Goal: Task Accomplishment & Management: Use online tool/utility

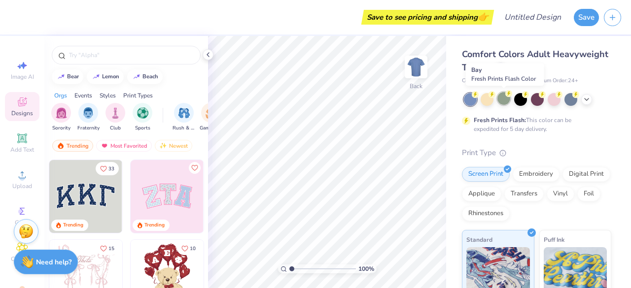
click at [505, 99] on div at bounding box center [503, 98] width 13 height 13
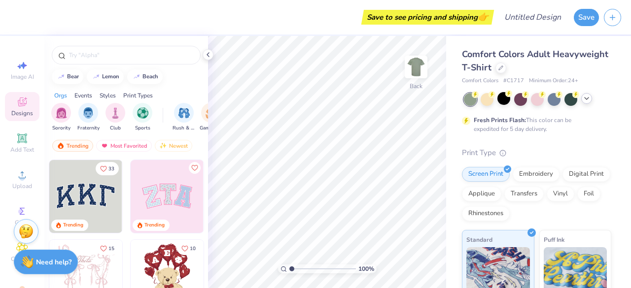
click at [586, 104] on div at bounding box center [586, 98] width 11 height 11
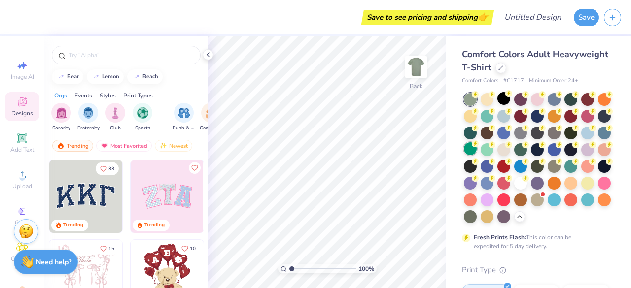
click at [476, 149] on div at bounding box center [470, 148] width 13 height 13
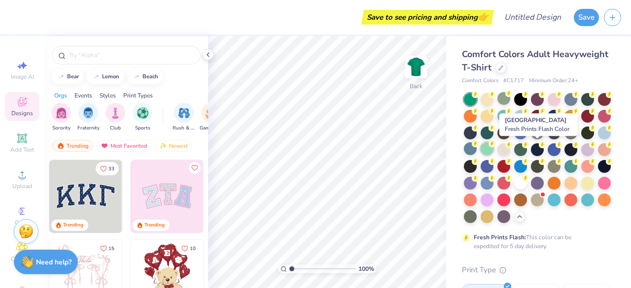
click at [493, 149] on div at bounding box center [486, 148] width 13 height 13
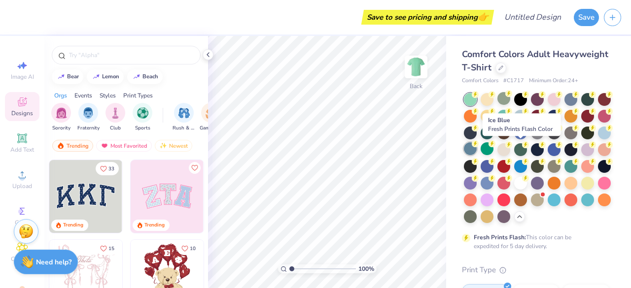
click at [476, 148] on div at bounding box center [470, 148] width 13 height 13
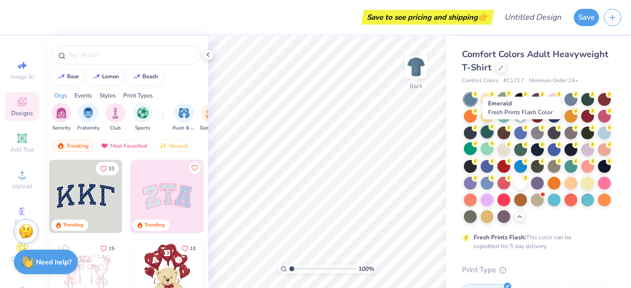
click at [493, 131] on div at bounding box center [486, 132] width 13 height 13
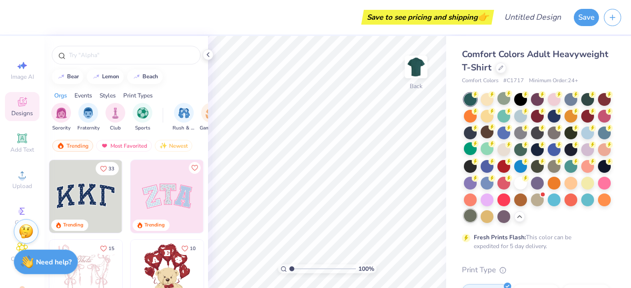
click at [476, 217] on div at bounding box center [470, 215] width 13 height 13
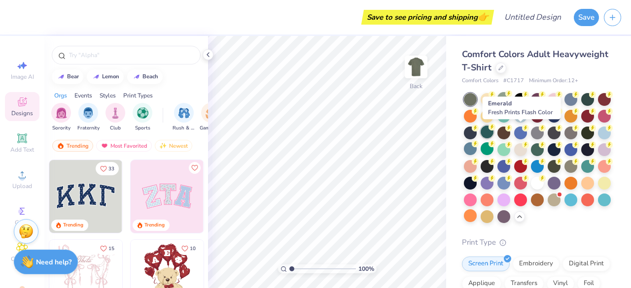
click at [493, 132] on div at bounding box center [486, 132] width 13 height 13
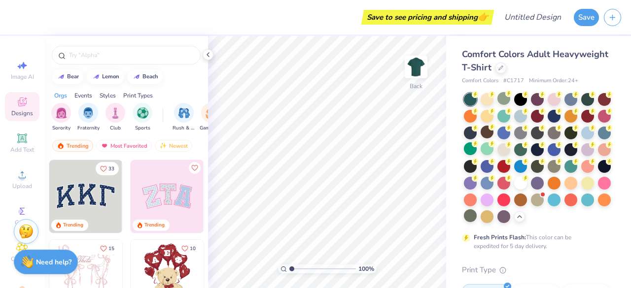
click at [112, 65] on div at bounding box center [126, 52] width 164 height 33
click at [116, 57] on input "text" at bounding box center [131, 55] width 126 height 10
type input "plants"
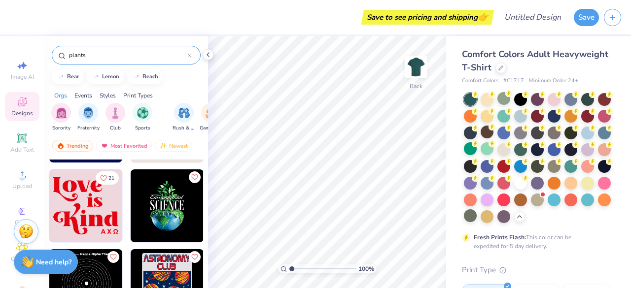
scroll to position [721, 0]
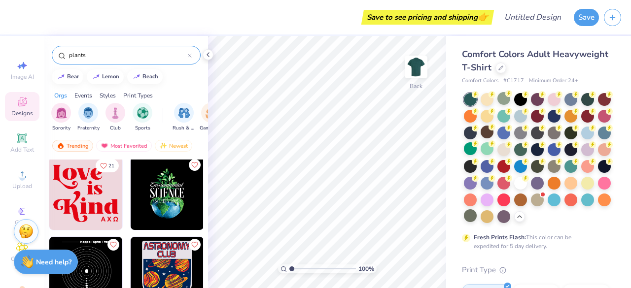
drag, startPoint x: 112, startPoint y: 57, endPoint x: 54, endPoint y: 42, distance: 60.0
click at [54, 42] on div "plants" at bounding box center [126, 52] width 164 height 33
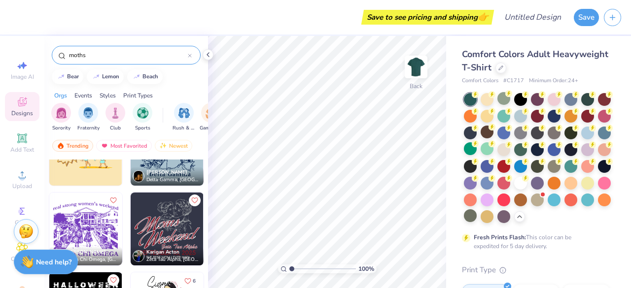
scroll to position [74, 0]
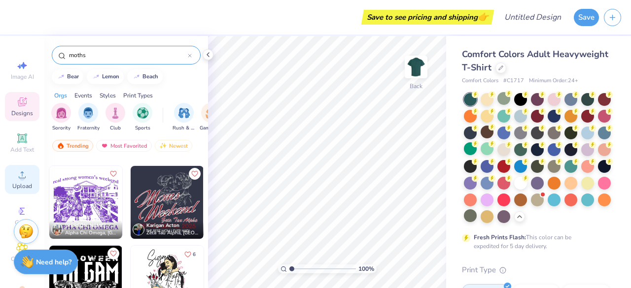
type input "moths"
click at [31, 172] on div "Upload" at bounding box center [22, 179] width 34 height 29
click at [20, 105] on icon at bounding box center [22, 102] width 9 height 9
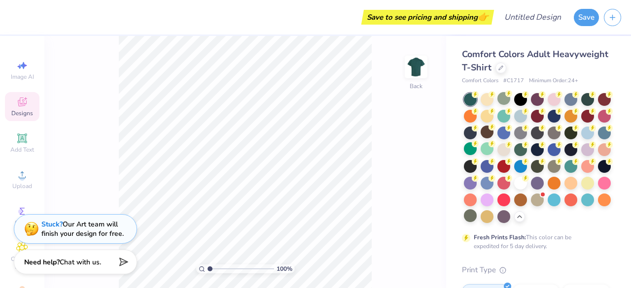
click at [21, 111] on span "Designs" at bounding box center [22, 113] width 22 height 8
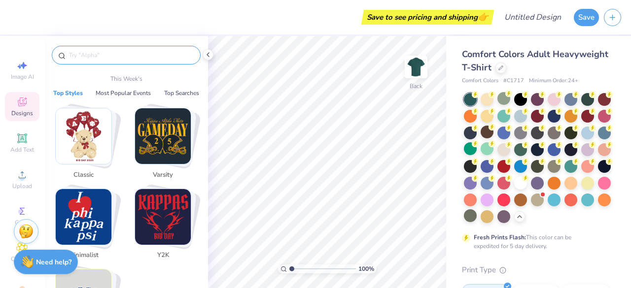
click at [84, 53] on input "text" at bounding box center [131, 55] width 126 height 10
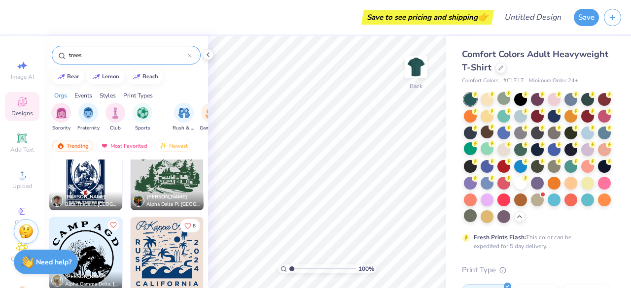
scroll to position [1261, 0]
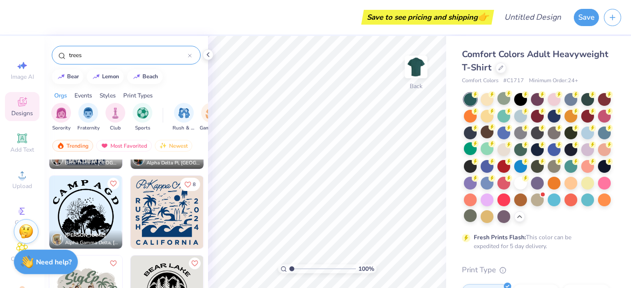
type input "trees"
click at [173, 210] on img at bounding box center [167, 212] width 73 height 73
click at [399, 262] on icon at bounding box center [400, 261] width 10 height 10
type input "3.00"
click at [399, 262] on icon at bounding box center [400, 261] width 10 height 10
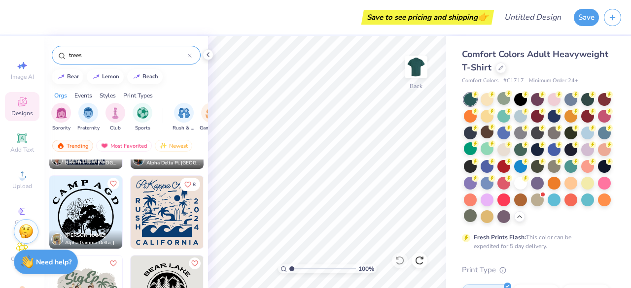
click at [103, 66] on div "trees" at bounding box center [126, 52] width 164 height 33
drag, startPoint x: 115, startPoint y: 46, endPoint x: 63, endPoint y: 59, distance: 53.9
click at [63, 59] on div "trees" at bounding box center [126, 55] width 149 height 19
click at [91, 53] on input "trees" at bounding box center [128, 55] width 120 height 10
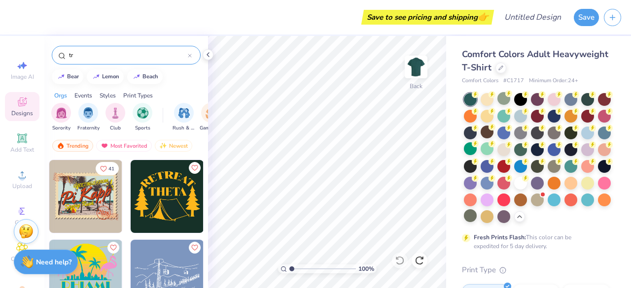
type input "t"
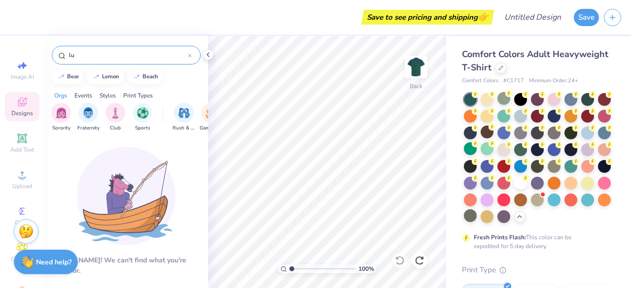
type input "l"
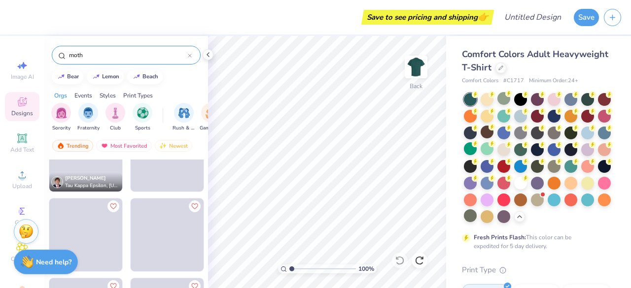
scroll to position [1914, 0]
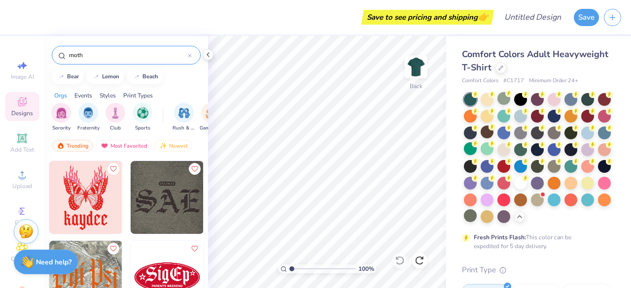
type input "moth"
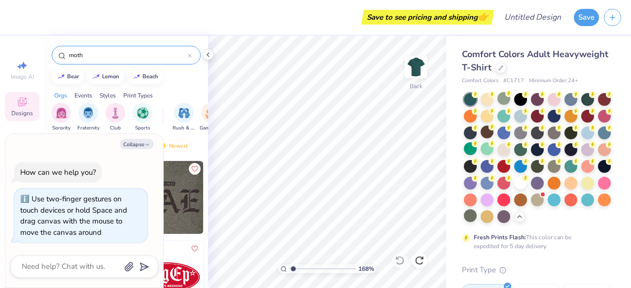
type input "1"
drag, startPoint x: 292, startPoint y: 268, endPoint x: 279, endPoint y: 274, distance: 13.7
click at [289, 273] on input "range" at bounding box center [322, 269] width 66 height 9
drag, startPoint x: 108, startPoint y: 55, endPoint x: 59, endPoint y: 52, distance: 49.4
click at [59, 52] on div "moth" at bounding box center [126, 55] width 149 height 19
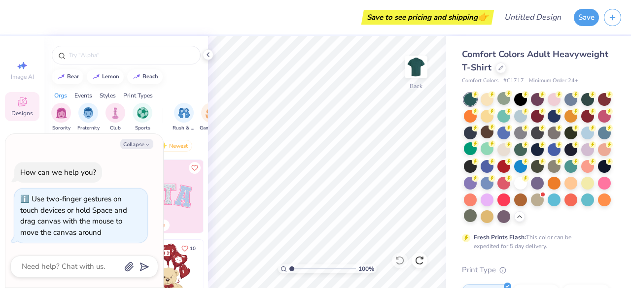
click at [180, 76] on div "bear [GEOGRAPHIC_DATA]" at bounding box center [126, 76] width 164 height 15
click at [142, 145] on button "Collapse" at bounding box center [136, 144] width 33 height 10
type textarea "x"
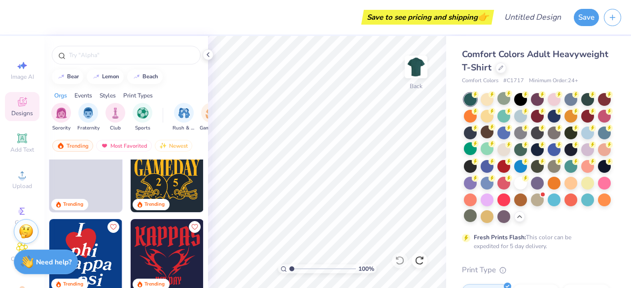
scroll to position [0, 0]
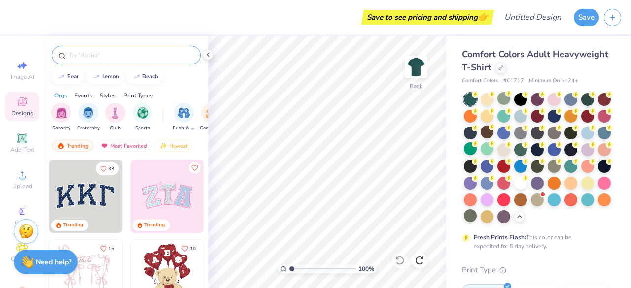
click at [135, 50] on input "text" at bounding box center [131, 55] width 126 height 10
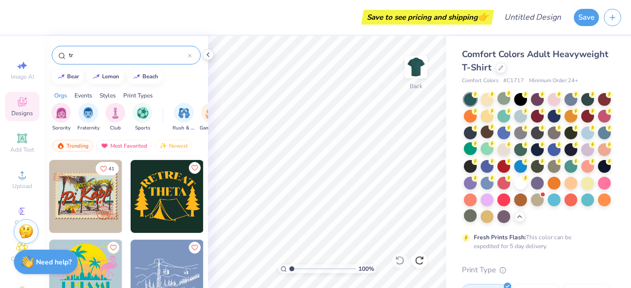
type input "t"
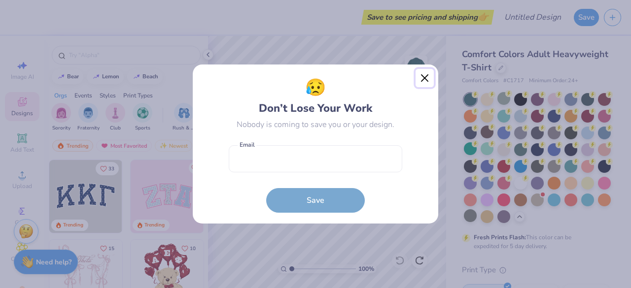
click at [423, 75] on button "Close" at bounding box center [424, 78] width 19 height 19
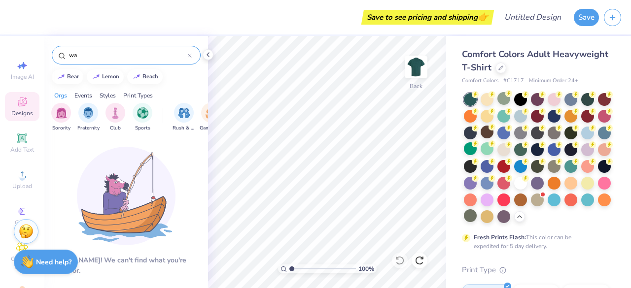
type input "w"
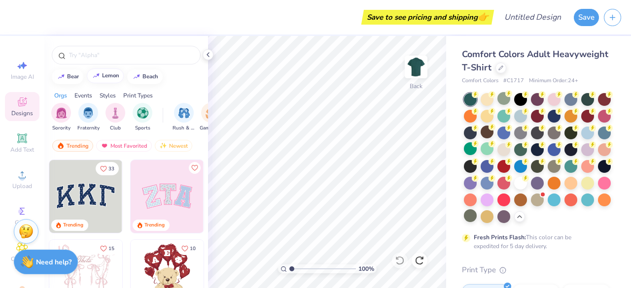
click at [113, 75] on div "lemon" at bounding box center [110, 75] width 17 height 5
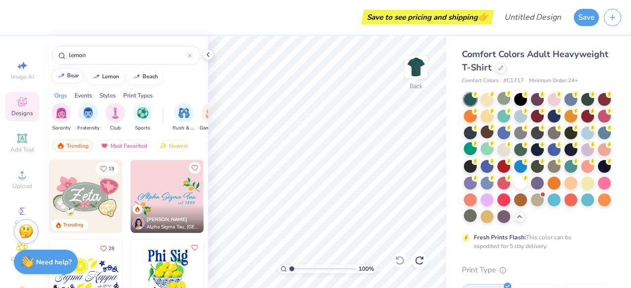
click at [70, 75] on div "bear" at bounding box center [73, 75] width 12 height 5
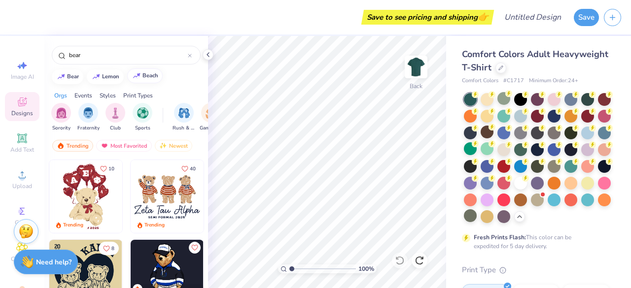
click at [146, 73] on div "beach" at bounding box center [150, 75] width 16 height 5
type input "beach"
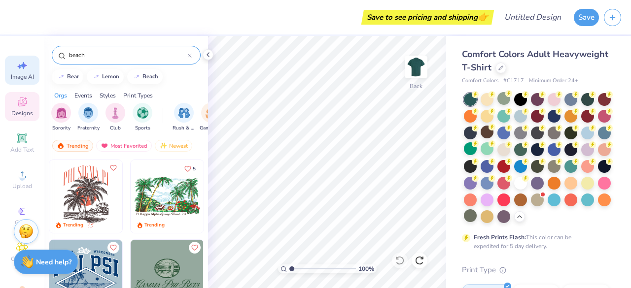
drag, startPoint x: 104, startPoint y: 51, endPoint x: 11, endPoint y: 62, distance: 94.2
click at [11, 62] on div "Save to see pricing and shipping 👉 Design Title Save Image AI Designs Add Text …" at bounding box center [315, 144] width 631 height 288
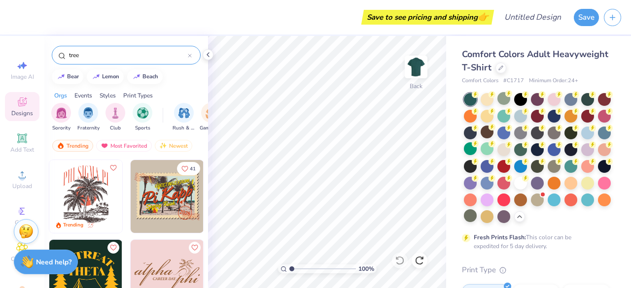
type input "tree"
drag, startPoint x: 72, startPoint y: 48, endPoint x: 44, endPoint y: 42, distance: 29.2
click at [44, 42] on div "Save to see pricing and shipping 👉 Design Title Save Image AI Designs Add Text …" at bounding box center [315, 144] width 631 height 288
